Goal: Find specific page/section: Find specific page/section

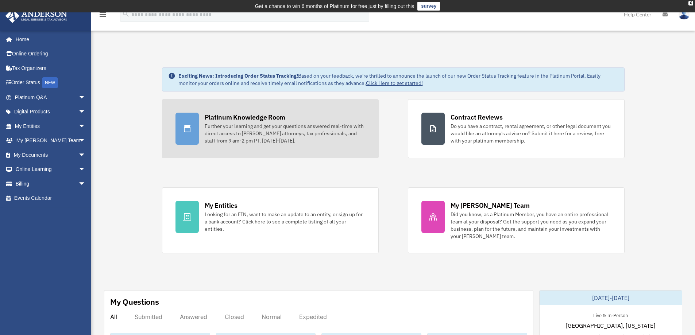
click at [262, 117] on div "Platinum Knowledge Room" at bounding box center [245, 117] width 81 height 9
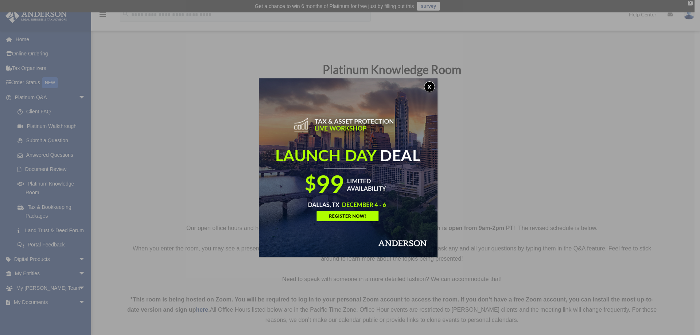
click at [432, 86] on button "x" at bounding box center [429, 86] width 11 height 11
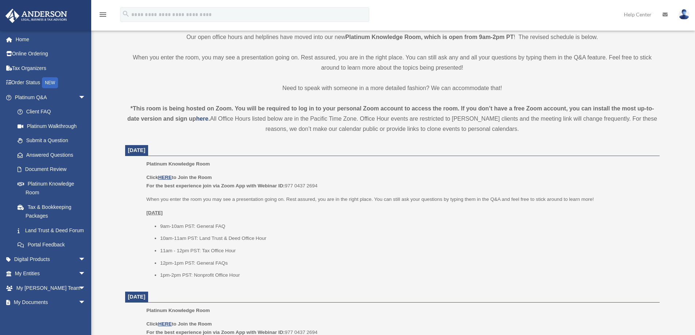
scroll to position [203, 0]
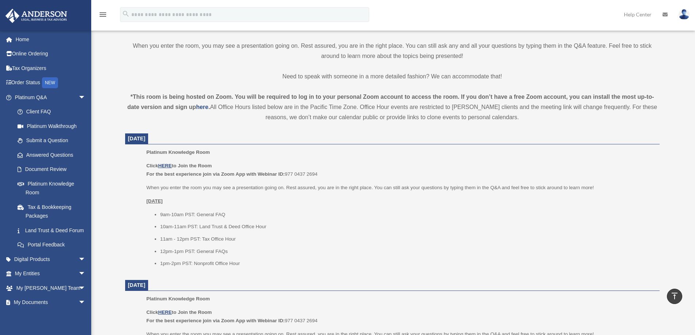
click at [164, 164] on u "HERE" at bounding box center [164, 165] width 13 height 5
